Goal: Navigation & Orientation: Find specific page/section

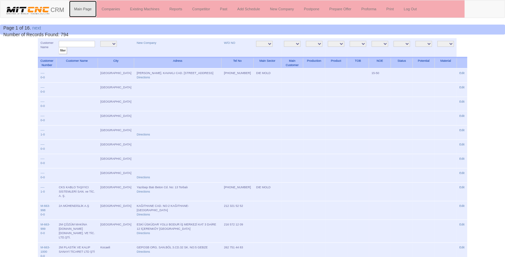
click at [81, 10] on link "Main Page" at bounding box center [83, 9] width 28 height 17
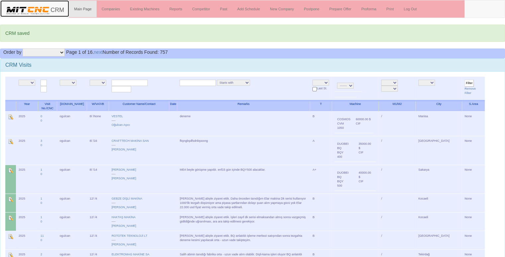
click at [52, 8] on link "CRM" at bounding box center [34, 8] width 69 height 17
click at [223, 10] on link "Past" at bounding box center [223, 9] width 17 height 17
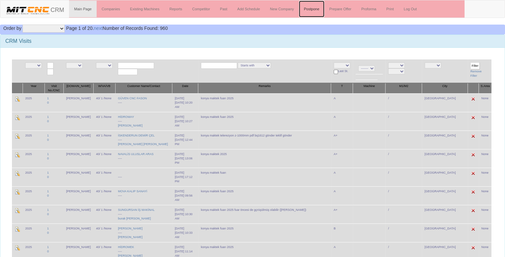
click at [307, 7] on link "Postpone" at bounding box center [311, 9] width 25 height 17
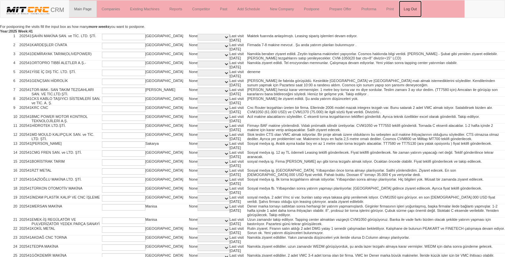
click at [414, 7] on link "Log Out" at bounding box center [410, 9] width 23 height 17
